Goal: Subscribe to service/newsletter

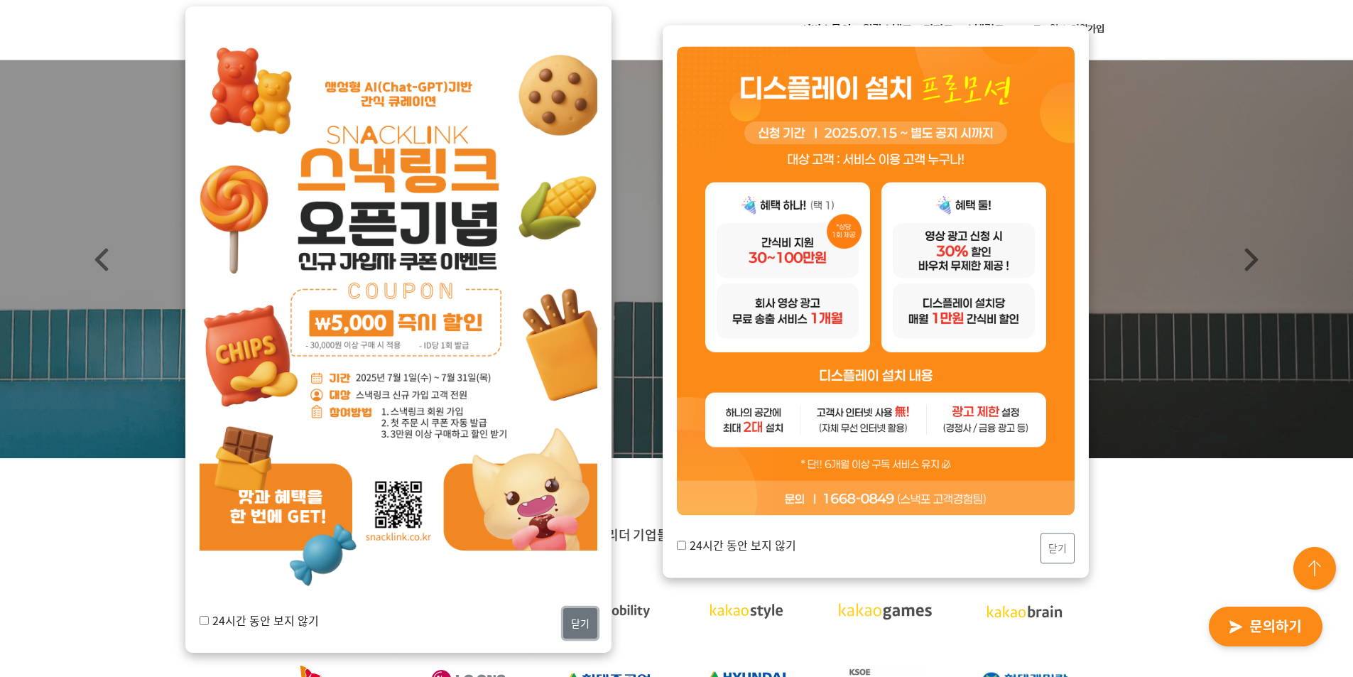
click at [588, 618] on button "닫기" at bounding box center [580, 623] width 34 height 31
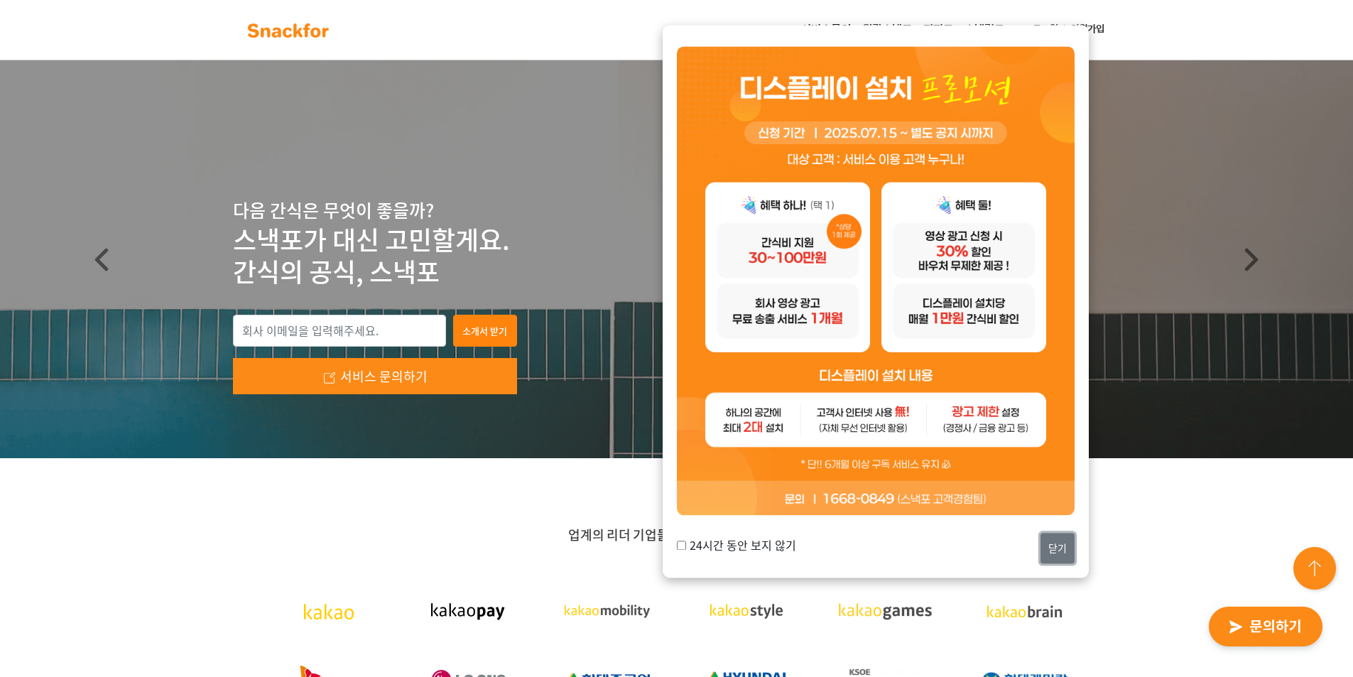
click at [1066, 545] on button "닫기" at bounding box center [1058, 548] width 34 height 31
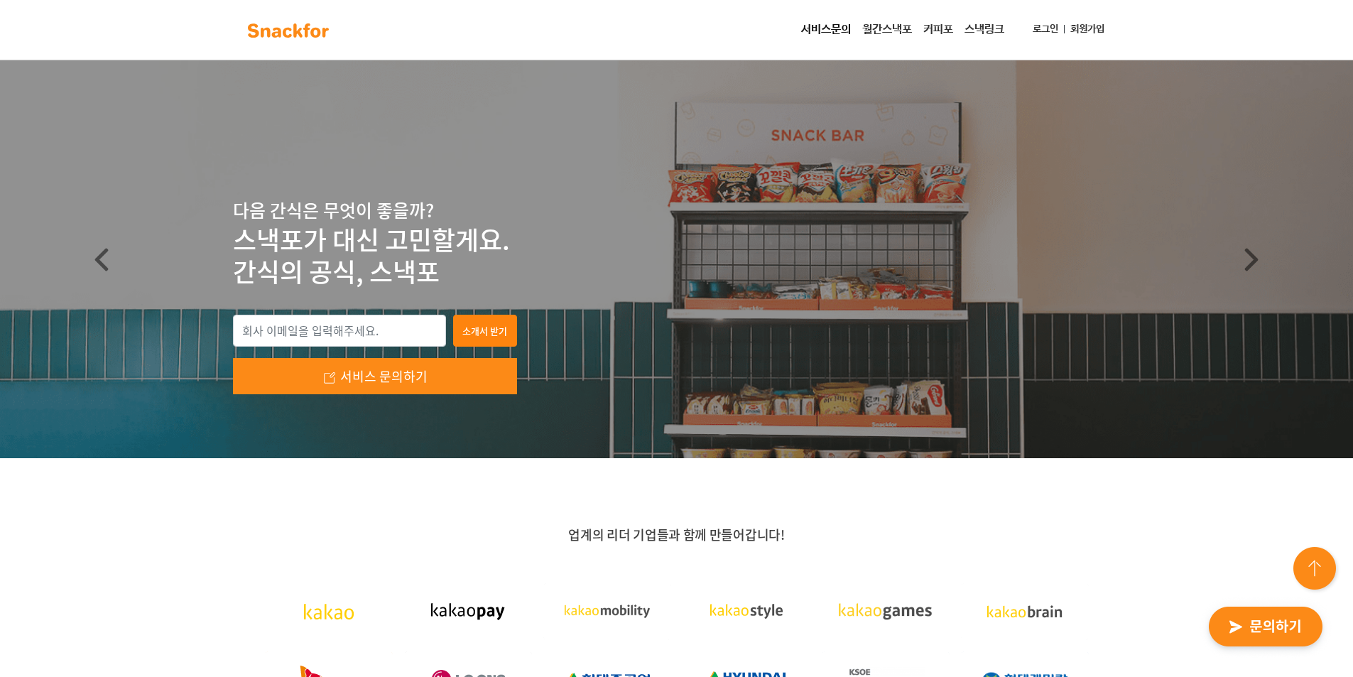
click at [972, 542] on p "업계의 리더 기업들과 함께 만들어갑니다!" at bounding box center [677, 534] width 888 height 17
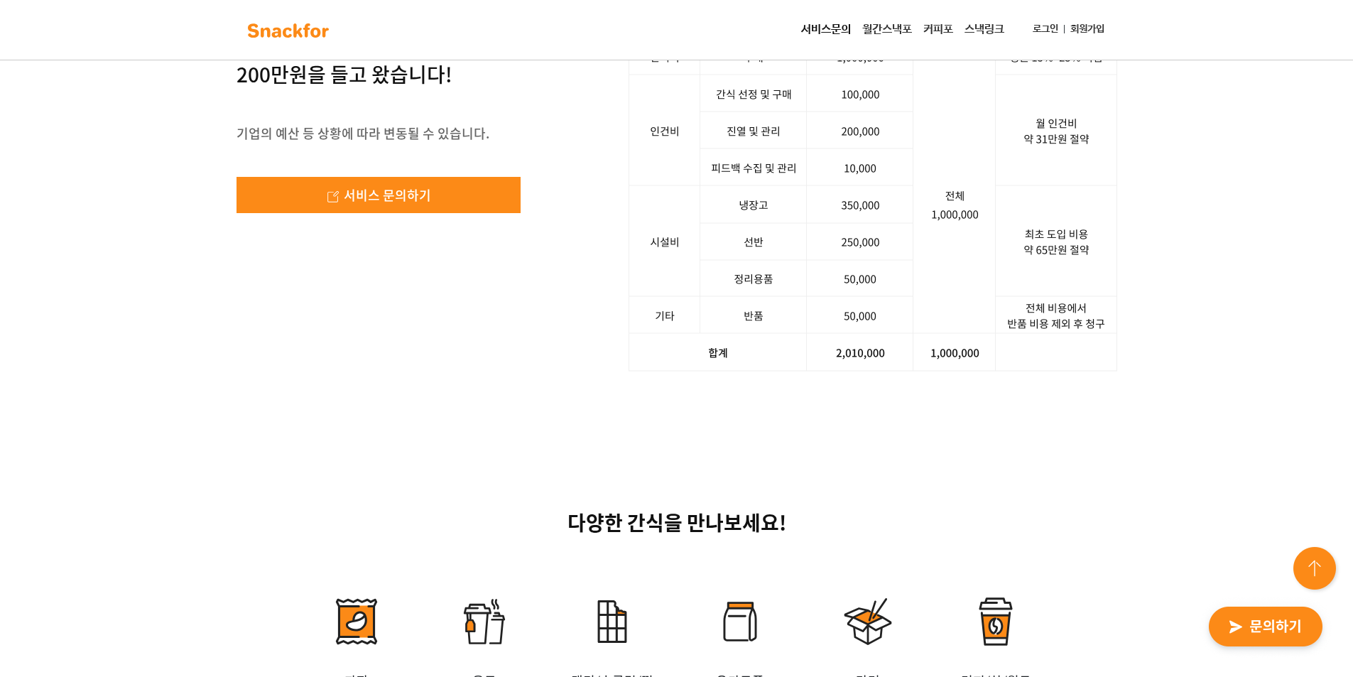
scroll to position [2344, 0]
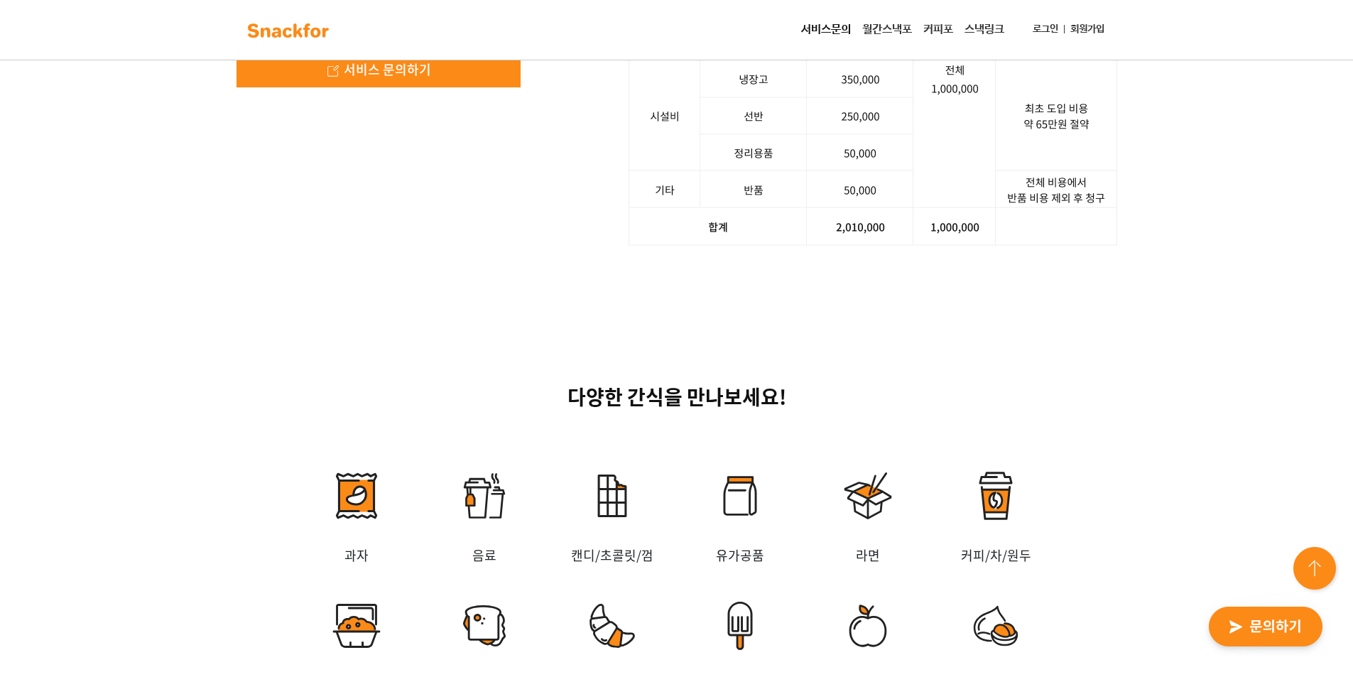
drag, startPoint x: 380, startPoint y: 445, endPoint x: 594, endPoint y: 509, distance: 223.2
click at [594, 314] on div "사장님, 스낵포에 100만 원어치 주문했더니, 200만원을 들고 왔습니다! 기업의 예산 등 상황에 따라 변동될 수 있습니다. 서비스 문의하기 …" at bounding box center [676, 60] width 1353 height 508
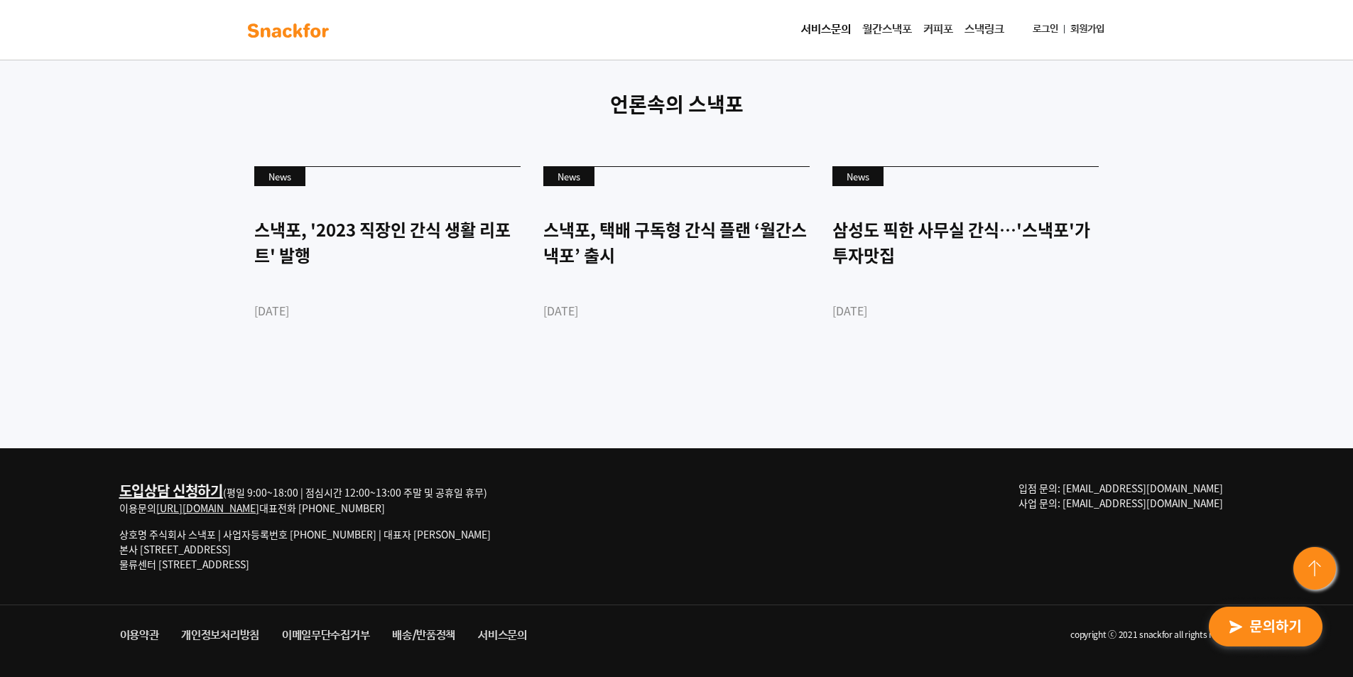
scroll to position [3851, 0]
drag, startPoint x: 187, startPoint y: 565, endPoint x: 283, endPoint y: 571, distance: 96.8
click at [283, 571] on p "상호명 주식회사 스낵포 | 사업자등록번호 [PHONE_NUMBER] | 대표자 [PERSON_NAME] 본사 [STREET_ADDRESS] 물…" at bounding box center [304, 549] width 371 height 45
click at [237, 577] on div "도입상담 신청하기 (평일 9:00~18:00 | 점심시간 12:00~13:00 주말 및 공휴일 휴무) 이용문의 [URL][DOMAIN_NAME…" at bounding box center [322, 532] width 406 height 102
drag, startPoint x: 125, startPoint y: 563, endPoint x: 298, endPoint y: 575, distance: 173.0
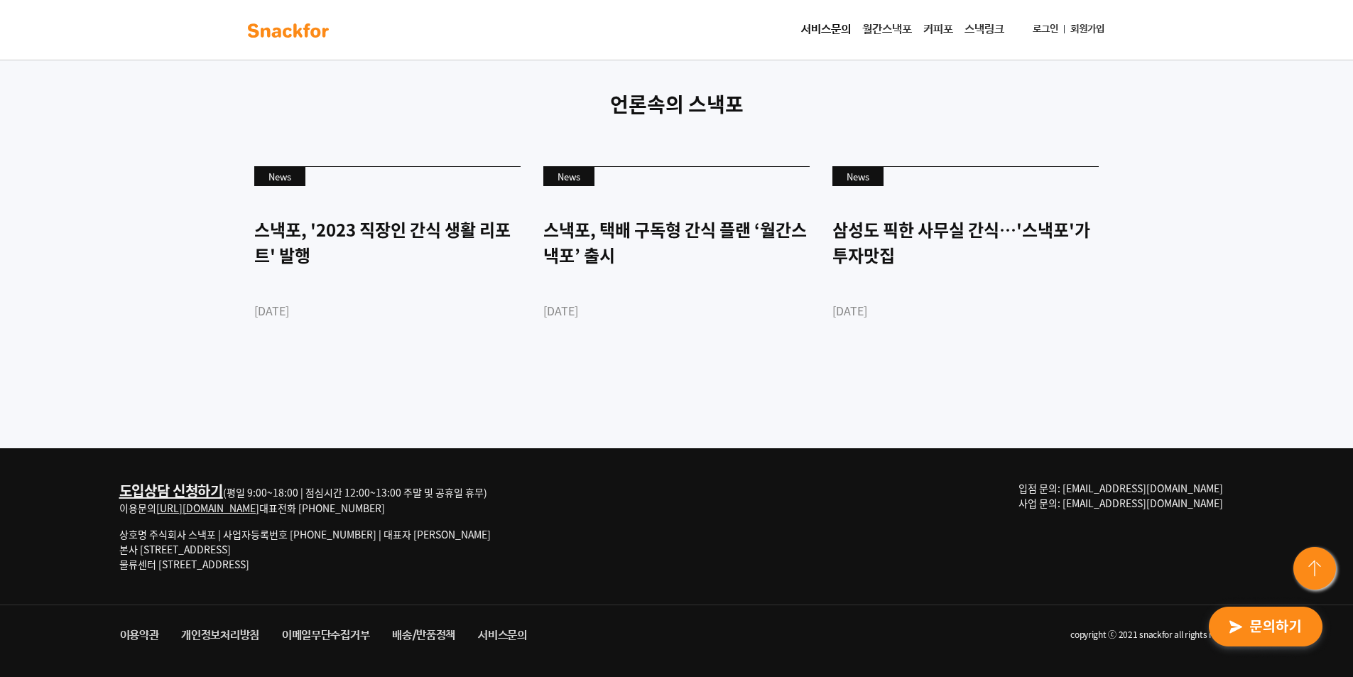
click at [298, 575] on div "도입상담 신청하기 (평일 9:00~18:00 | 점심시간 12:00~13:00 주말 및 공휴일 휴무) 이용문의 [URL][DOMAIN_NAME…" at bounding box center [322, 532] width 406 height 102
click at [298, 574] on div "도입상담 신청하기 (평일 9:00~18:00 | 점심시간 12:00~13:00 주말 및 공휴일 휴무) 이용문의 [URL][DOMAIN_NAME…" at bounding box center [322, 532] width 406 height 102
click at [955, 236] on div "삼성도 픽한 사무실 간식…'스낵포'가 투자맛집" at bounding box center [965, 242] width 266 height 51
click at [688, 400] on div "언론속의 스낵포 News 스낵포, '2023 직장인 간식 생활 리포트' 발행 [DATE] News 스낵포, 택배 구독형 간식 플랜 ‘월간스낵포…" at bounding box center [676, 234] width 1353 height 427
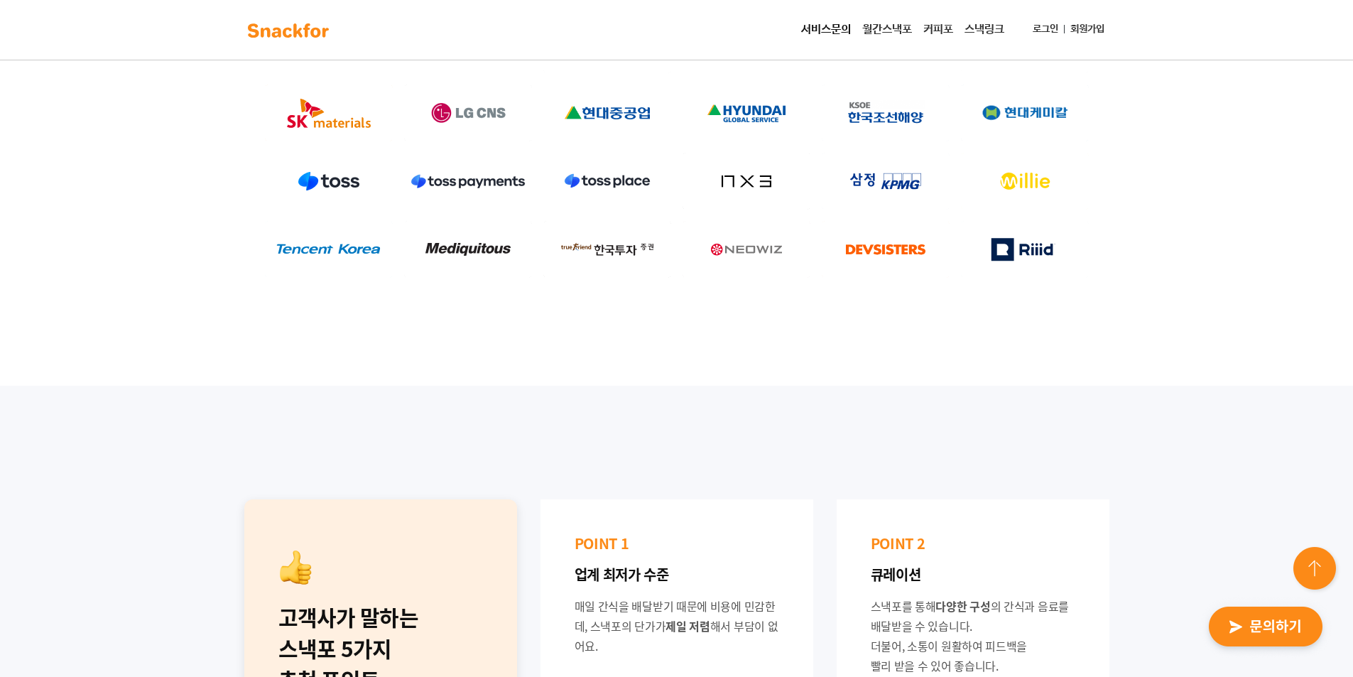
scroll to position [568, 0]
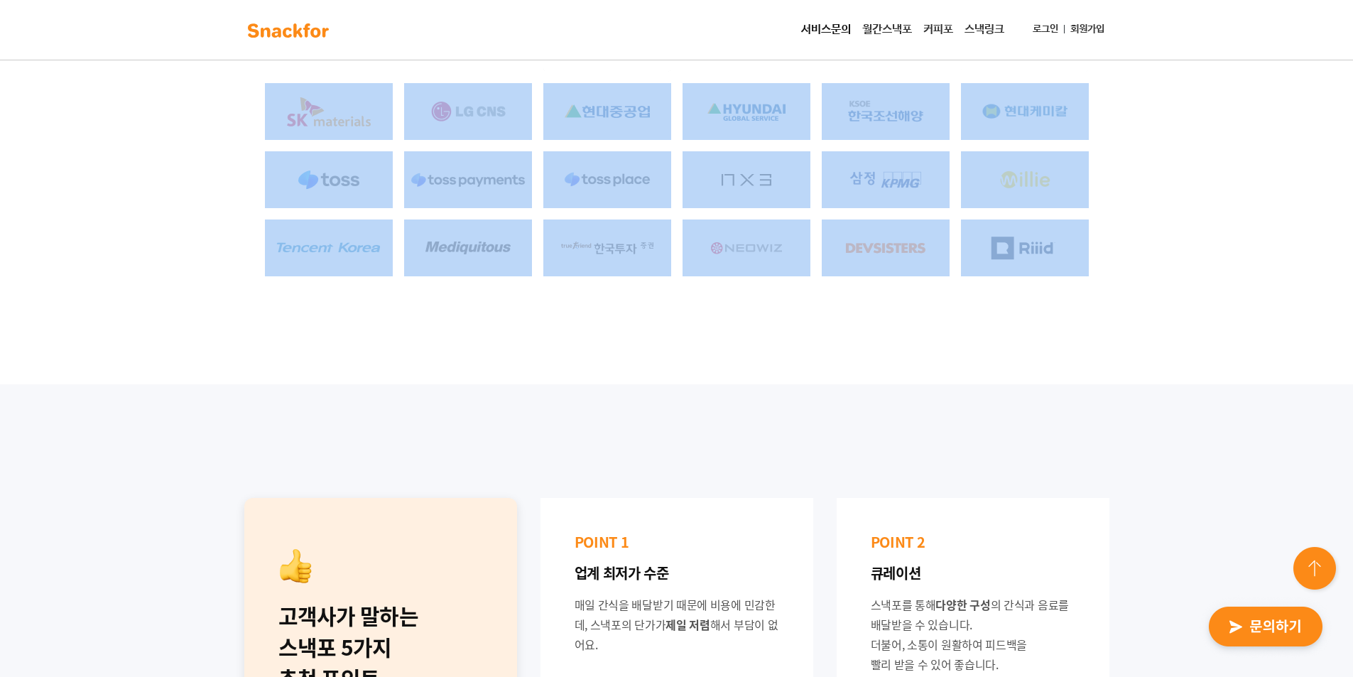
drag, startPoint x: 264, startPoint y: 82, endPoint x: 1097, endPoint y: 266, distance: 853.1
click at [1097, 266] on div at bounding box center [677, 145] width 888 height 273
click at [1084, 315] on div "업계의 리더 기업들과 함께 만들어갑니다!" at bounding box center [676, 137] width 1353 height 494
click at [1011, 327] on div "업계의 리더 기업들과 함께 만들어갑니다!" at bounding box center [676, 137] width 1353 height 494
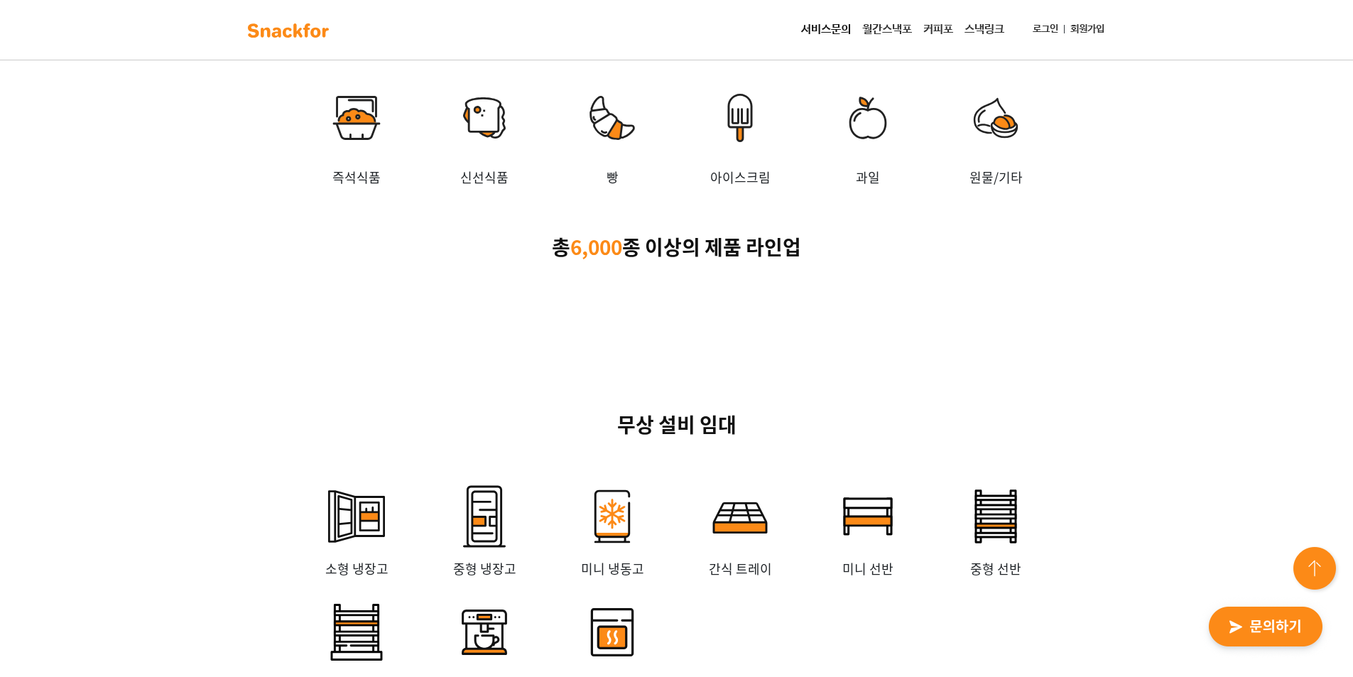
scroll to position [2841, 0]
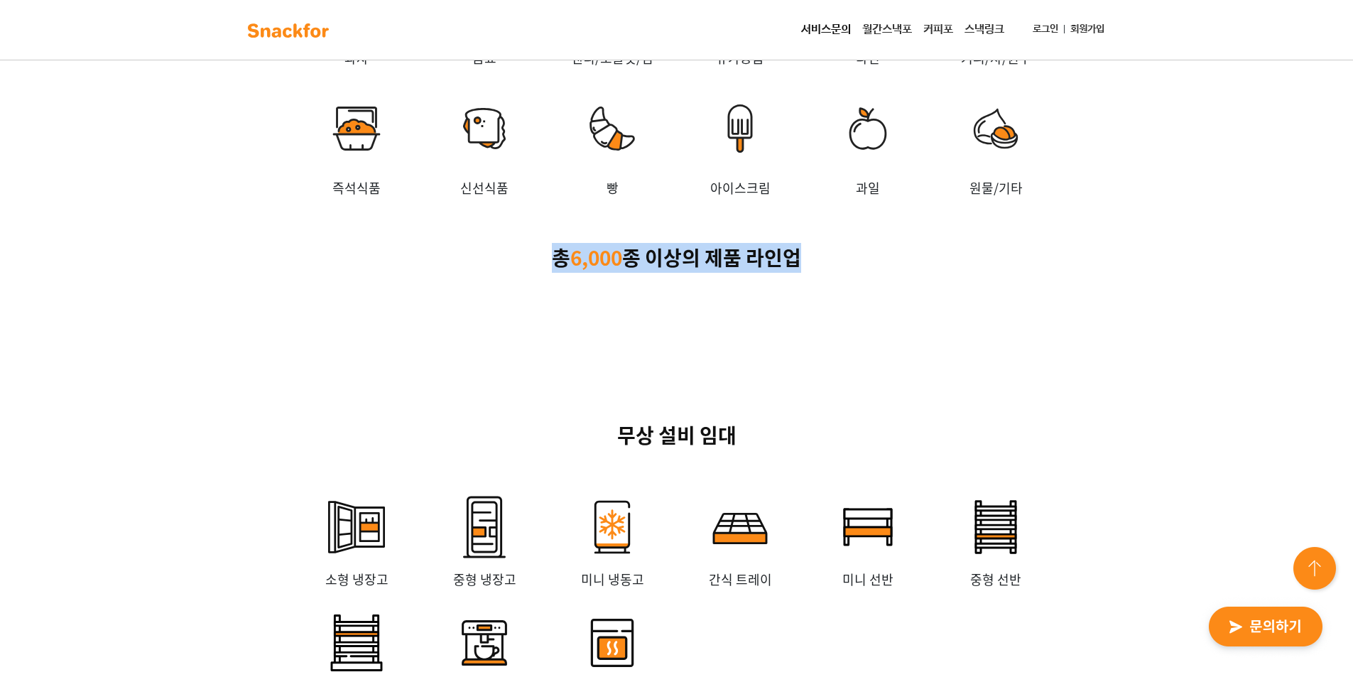
drag, startPoint x: 552, startPoint y: 458, endPoint x: 842, endPoint y: 459, distance: 289.8
click at [842, 273] on p "총 6,000 종 이상의 제품 라인업" at bounding box center [677, 258] width 888 height 30
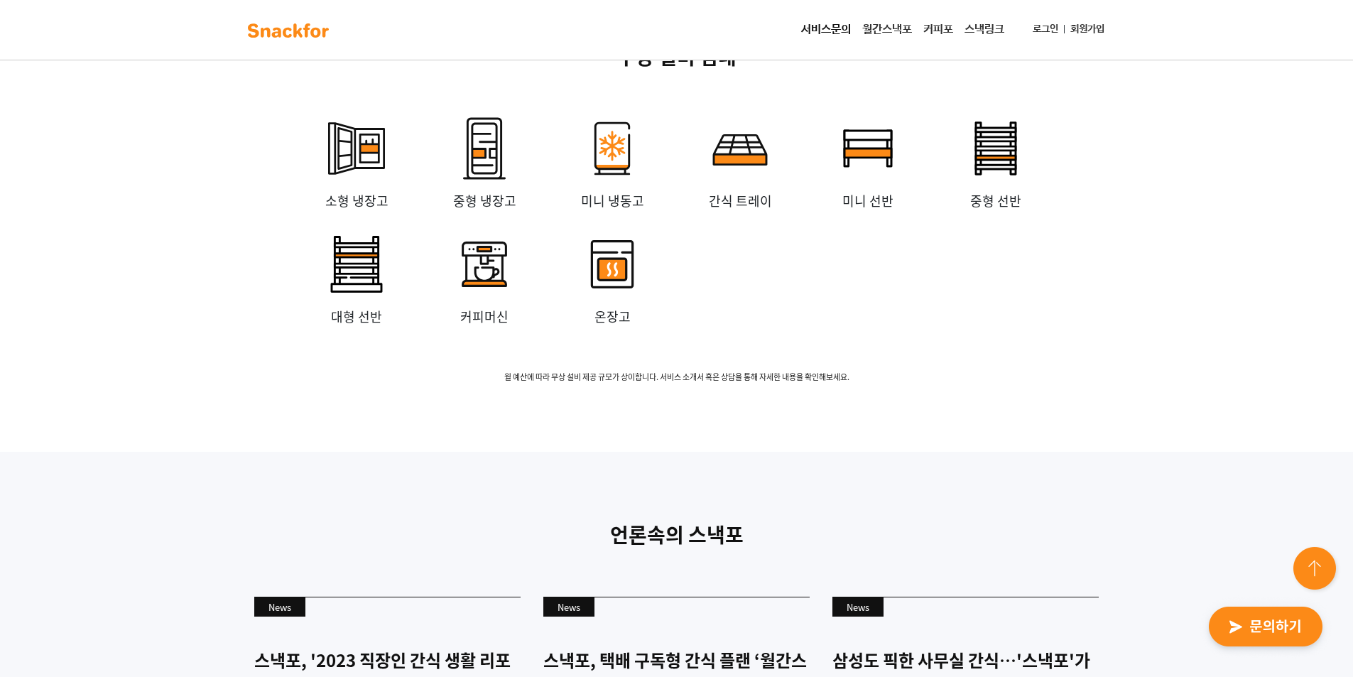
scroll to position [3267, 0]
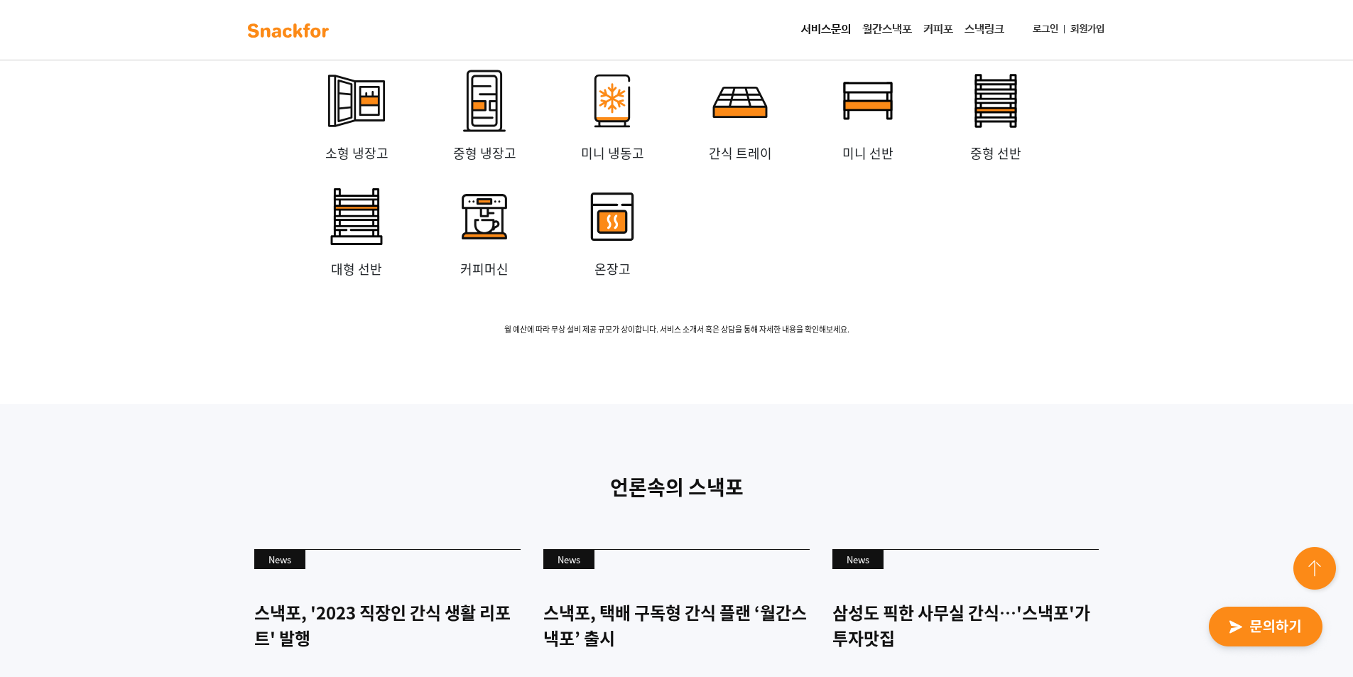
click at [889, 32] on link "월간스낵포" at bounding box center [887, 30] width 61 height 28
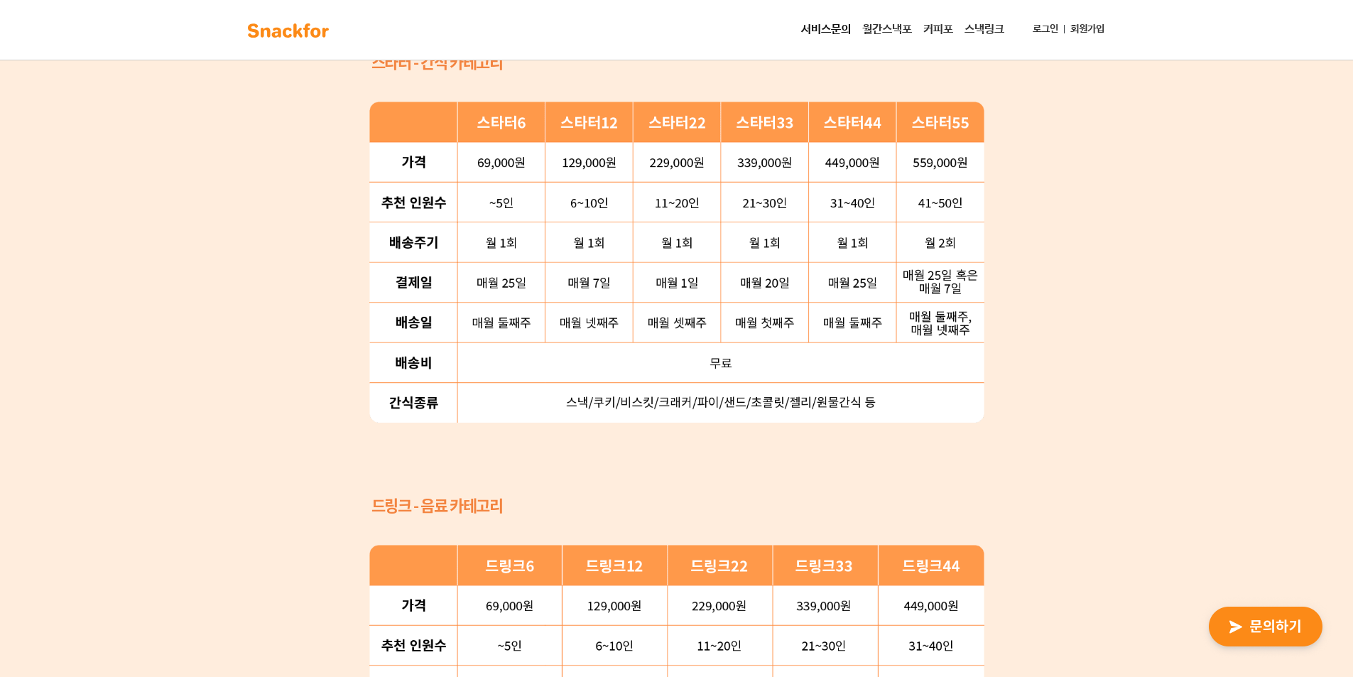
scroll to position [1421, 0]
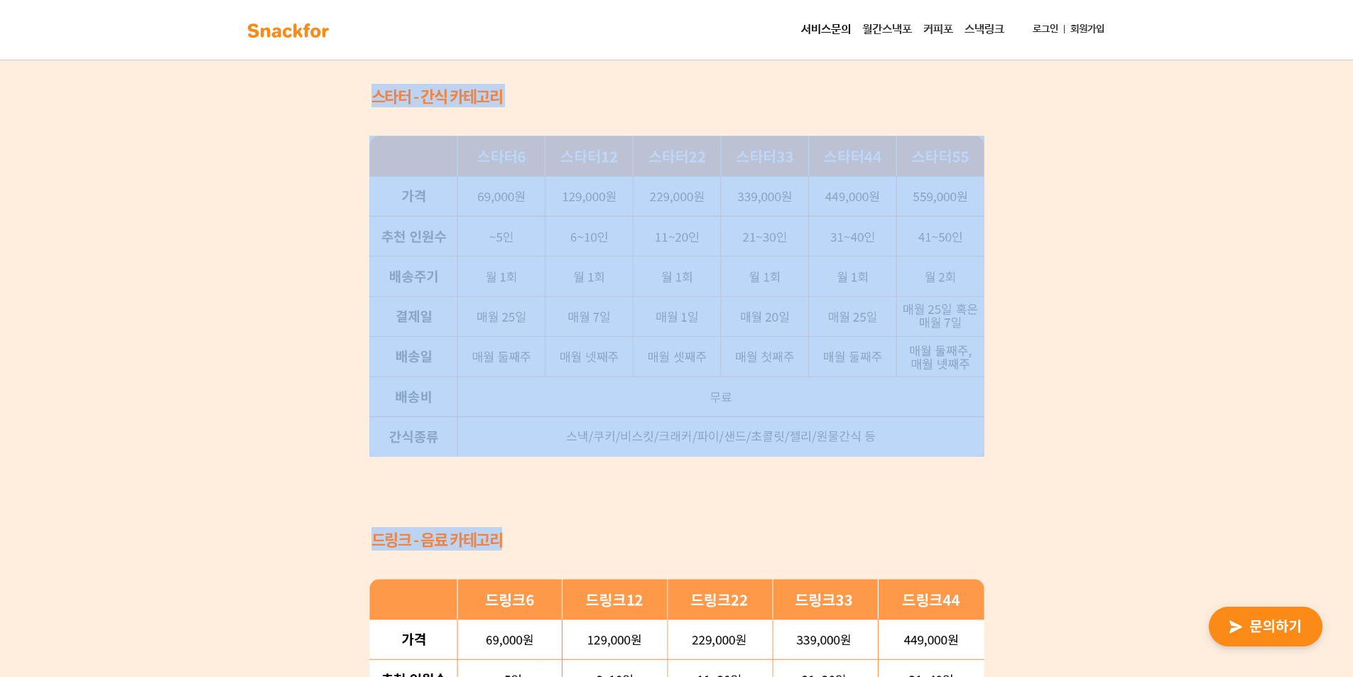
drag, startPoint x: 333, startPoint y: 71, endPoint x: 1085, endPoint y: 490, distance: 861.1
click at [1085, 490] on div "간단한 플랜 선택으로 새로 런칭한 ‘월간스낵포 스타터팩’ 을 만나보세요 69,000 원부터 559,000 원까지, 6가지 중 우리 회사에 맞는…" at bounding box center [676, 342] width 1353 height 1292
click at [1085, 467] on div "간단한 플랜 선택으로 새로 런칭한 ‘월간스낵포 스타터팩’ 을 만나보세요 69,000 원부터 559,000 원까지, 6가지 중 우리 회사에 맞는…" at bounding box center [676, 342] width 1353 height 1292
click at [988, 505] on div "간단한 플랜 선택으로 새로 런칭한 ‘월간스낵포 스타터팩’ 을 만나보세요 69,000 원부터 559,000 원까지, 6가지 중 우리 회사에 맞는…" at bounding box center [677, 342] width 661 height 1292
